Goal: Transaction & Acquisition: Obtain resource

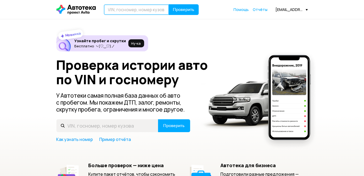
click at [144, 8] on input "text" at bounding box center [136, 9] width 65 height 11
paste input "[US_VEHICLE_IDENTIFICATION_NUMBER]"
type input "[US_VEHICLE_IDENTIFICATION_NUMBER]"
click at [169, 4] on button "Проверить" at bounding box center [184, 9] width 30 height 11
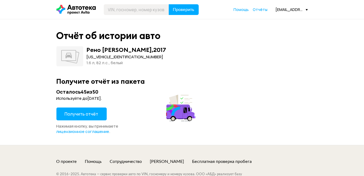
click at [85, 116] on span "Получить отчёт" at bounding box center [82, 114] width 34 height 6
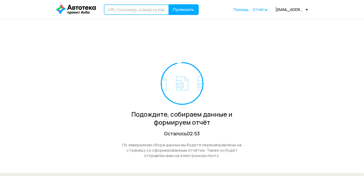
click at [145, 7] on input "text" at bounding box center [136, 9] width 65 height 11
paste input "[US_VEHICLE_IDENTIFICATION_NUMBER]"
type input "[US_VEHICLE_IDENTIFICATION_NUMBER]"
click at [169, 4] on button "Проверить" at bounding box center [184, 9] width 30 height 11
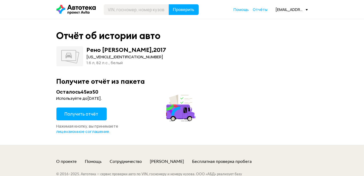
click at [83, 112] on span "Получить отчёт" at bounding box center [82, 114] width 34 height 6
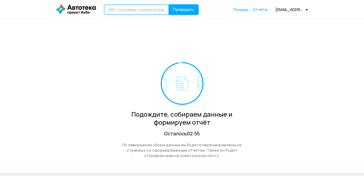
click at [119, 6] on input "text" at bounding box center [136, 9] width 65 height 11
paste input "[US_VEHICLE_IDENTIFICATION_NUMBER]"
type input "[US_VEHICLE_IDENTIFICATION_NUMBER]"
click at [169, 4] on button "Проверить" at bounding box center [184, 9] width 30 height 11
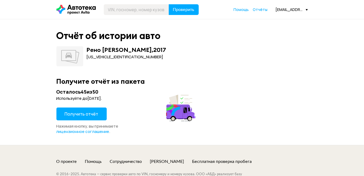
click at [88, 114] on span "Получить отчёт" at bounding box center [82, 114] width 34 height 6
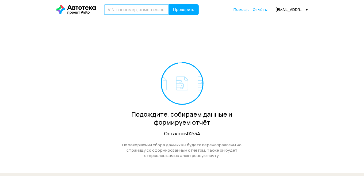
click at [121, 12] on input "text" at bounding box center [136, 9] width 65 height 11
paste input "[US_VEHICLE_IDENTIFICATION_NUMBER]"
type input "[US_VEHICLE_IDENTIFICATION_NUMBER]"
click at [169, 4] on button "Проверить" at bounding box center [184, 9] width 30 height 11
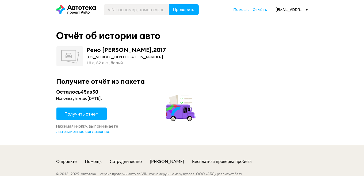
click at [95, 114] on span "Получить отчёт" at bounding box center [82, 114] width 34 height 6
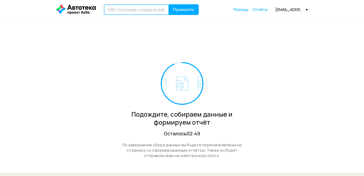
click at [116, 13] on input "text" at bounding box center [136, 9] width 65 height 11
paste input "[VEHICLE_IDENTIFICATION_NUMBER]"
type input "[VEHICLE_IDENTIFICATION_NUMBER]"
click at [169, 4] on button "Проверить" at bounding box center [184, 9] width 30 height 11
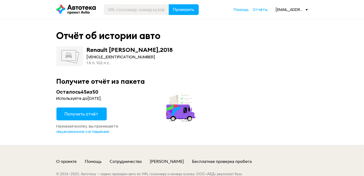
click at [77, 113] on span "Получить отчёт" at bounding box center [82, 114] width 34 height 6
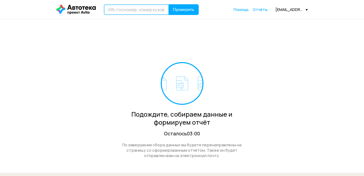
click at [124, 7] on input "text" at bounding box center [136, 9] width 65 height 11
paste input "[VEHICLE_IDENTIFICATION_NUMBER]"
type input "[VEHICLE_IDENTIFICATION_NUMBER]"
click at [169, 4] on button "Проверить" at bounding box center [184, 9] width 30 height 11
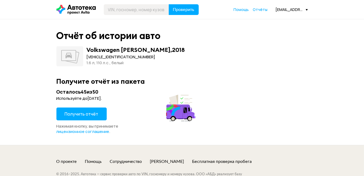
click at [87, 116] on span "Получить отчёт" at bounding box center [82, 114] width 34 height 6
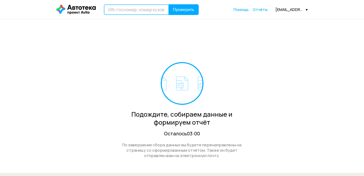
click at [124, 14] on input "text" at bounding box center [136, 9] width 65 height 11
paste input "[US_VEHICLE_IDENTIFICATION_NUMBER]"
type input "[US_VEHICLE_IDENTIFICATION_NUMBER]"
click at [169, 4] on button "Проверить" at bounding box center [184, 9] width 30 height 11
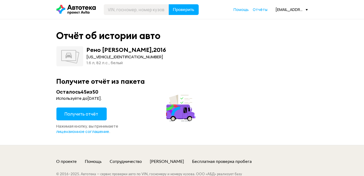
click at [83, 115] on span "Получить отчёт" at bounding box center [82, 114] width 34 height 6
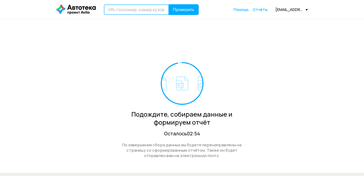
click at [148, 10] on input "text" at bounding box center [136, 9] width 65 height 11
paste input "[US_VEHICLE_IDENTIFICATION_NUMBER]"
type input "[US_VEHICLE_IDENTIFICATION_NUMBER]"
click at [169, 4] on button "Проверить" at bounding box center [184, 9] width 30 height 11
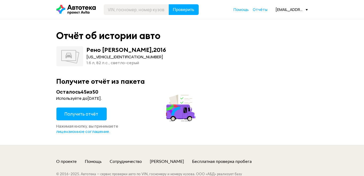
click at [86, 112] on span "Получить отчёт" at bounding box center [82, 114] width 34 height 6
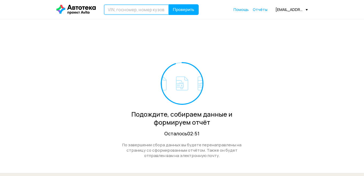
click at [131, 12] on input "text" at bounding box center [136, 9] width 65 height 11
paste input "[US_VEHICLE_IDENTIFICATION_NUMBER]"
type input "[US_VEHICLE_IDENTIFICATION_NUMBER]"
click at [169, 4] on button "Проверить" at bounding box center [184, 9] width 30 height 11
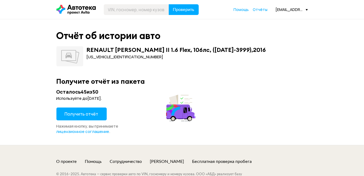
click at [82, 113] on span "Получить отчёт" at bounding box center [82, 114] width 34 height 6
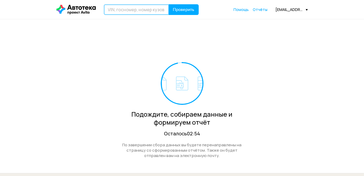
click at [136, 10] on input "text" at bounding box center [136, 9] width 65 height 11
paste input "[US_VEHICLE_IDENTIFICATION_NUMBER]"
type input "[US_VEHICLE_IDENTIFICATION_NUMBER]"
click at [169, 4] on button "Проверить" at bounding box center [184, 9] width 30 height 11
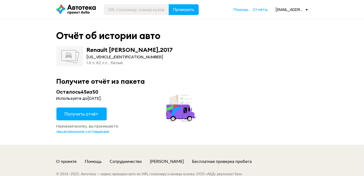
click at [87, 114] on span "Получить отчёт" at bounding box center [82, 114] width 34 height 6
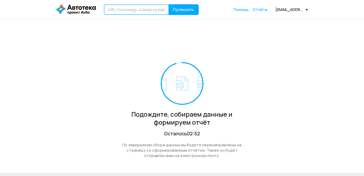
click at [140, 10] on input "text" at bounding box center [136, 9] width 65 height 11
paste input "[US_VEHICLE_IDENTIFICATION_NUMBER]"
type input "[US_VEHICLE_IDENTIFICATION_NUMBER]"
click at [169, 4] on button "Проверить" at bounding box center [184, 9] width 30 height 11
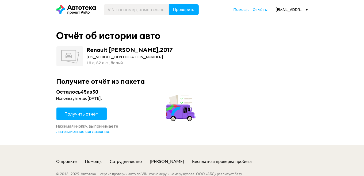
click at [79, 114] on span "Получить отчёт" at bounding box center [82, 114] width 34 height 6
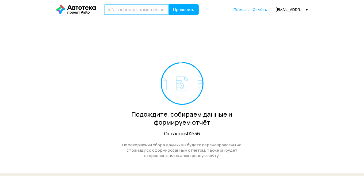
click at [128, 11] on input "text" at bounding box center [136, 9] width 65 height 11
paste input "[US_VEHICLE_IDENTIFICATION_NUMBER]"
type input "[US_VEHICLE_IDENTIFICATION_NUMBER]"
click at [169, 4] on button "Проверить" at bounding box center [184, 9] width 30 height 11
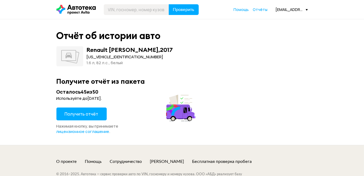
click at [69, 116] on span "Получить отчёт" at bounding box center [82, 114] width 34 height 6
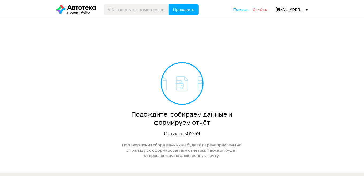
click at [263, 11] on span "Отчёты" at bounding box center [260, 9] width 15 height 5
